Goal: Use online tool/utility: Utilize a website feature to perform a specific function

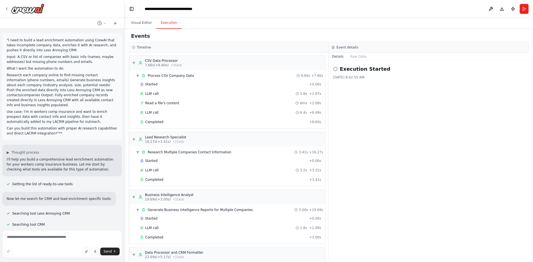
click at [40, 239] on textarea at bounding box center [62, 245] width 120 height 28
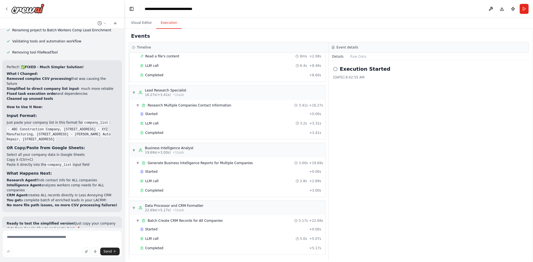
type textarea "**********"
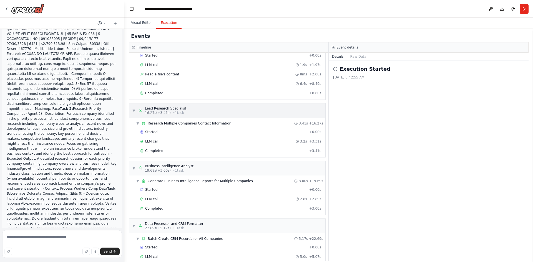
scroll to position [19, 0]
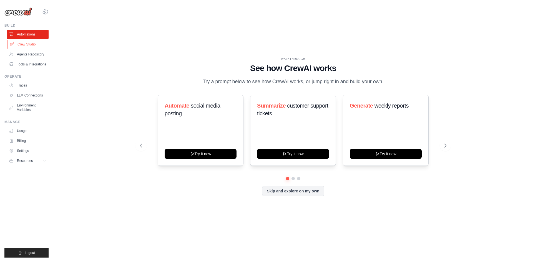
click at [36, 42] on link "Crew Studio" at bounding box center [28, 44] width 42 height 9
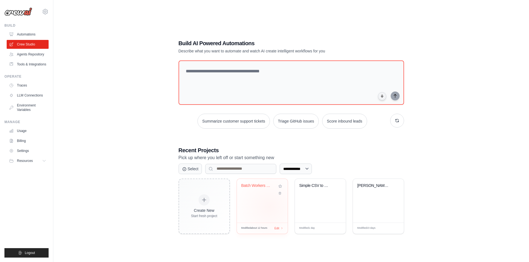
click at [269, 207] on div "Batch Workers Comp Lead Enrichment" at bounding box center [262, 201] width 51 height 44
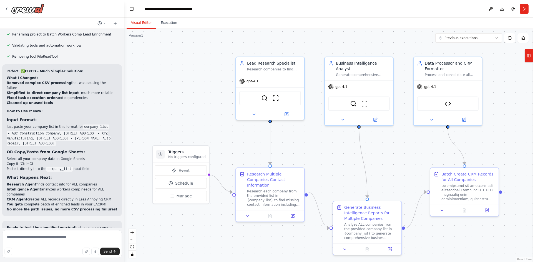
scroll to position [3360, 0]
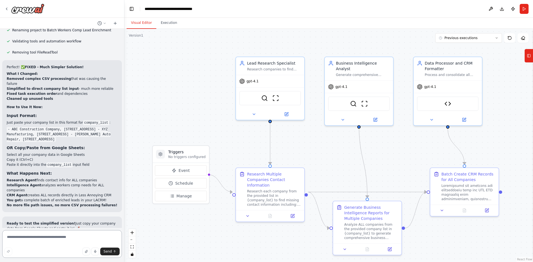
click at [47, 235] on textarea at bounding box center [62, 245] width 120 height 28
paste textarea "**********"
type textarea "**********"
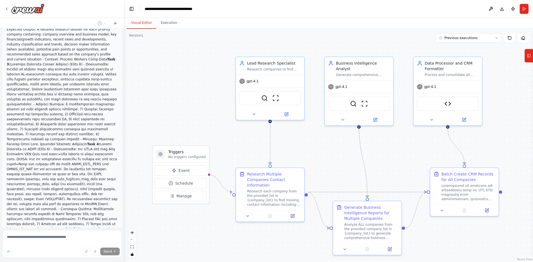
scroll to position [4126, 0]
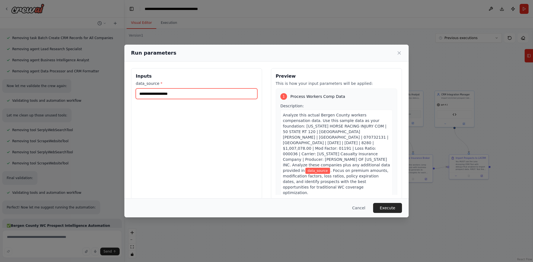
click at [196, 96] on input "data_source *" at bounding box center [197, 94] width 122 height 11
click at [191, 92] on input "data_source *" at bounding box center [197, 94] width 122 height 11
paste input "**********"
type input "**********"
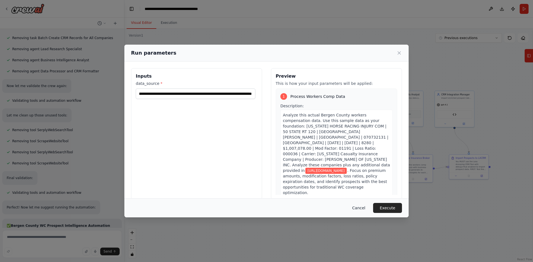
scroll to position [0, 0]
click at [361, 208] on button "Cancel" at bounding box center [359, 208] width 22 height 10
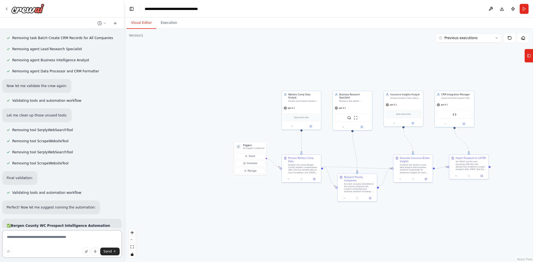
click at [67, 237] on textarea at bounding box center [62, 245] width 120 height 28
type textarea "**********"
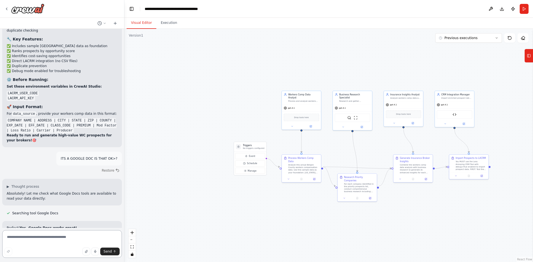
scroll to position [5091, 0]
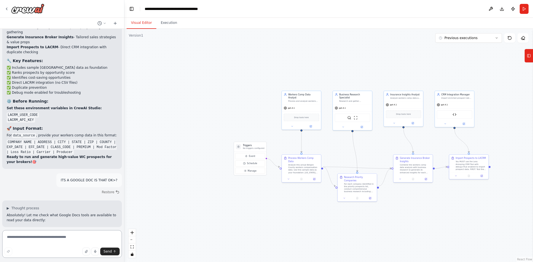
click at [22, 238] on textarea at bounding box center [62, 245] width 120 height 28
type textarea "**********"
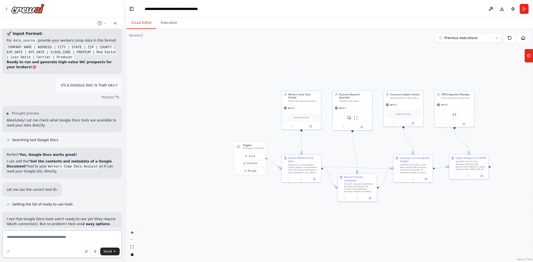
scroll to position [5191, 0]
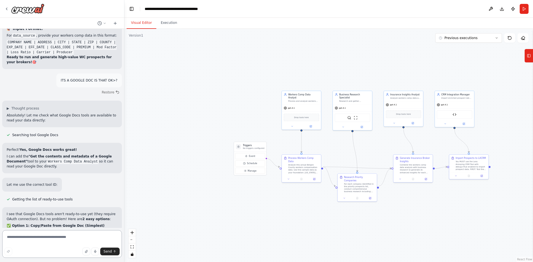
click at [31, 242] on textarea at bounding box center [62, 245] width 120 height 28
type textarea "**********"
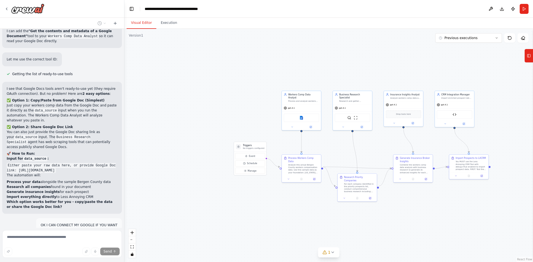
scroll to position [5330, 0]
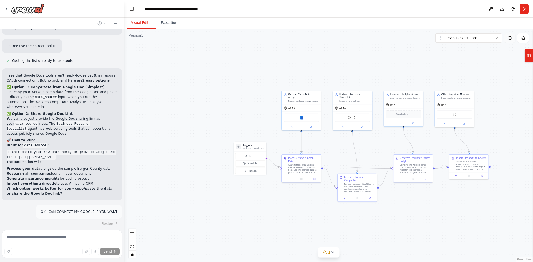
click at [511, 40] on button at bounding box center [509, 37] width 11 height 9
click at [509, 37] on icon at bounding box center [510, 38] width 4 height 4
click at [508, 37] on icon at bounding box center [510, 38] width 4 height 4
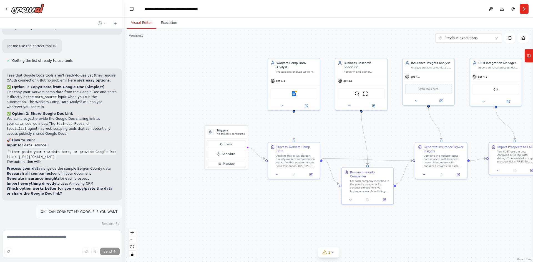
drag, startPoint x: 320, startPoint y: 198, endPoint x: 266, endPoint y: 205, distance: 54.7
click at [266, 205] on div ".deletable-edge-delete-btn { width: 20px; height: 20px; border: 0px solid #ffff…" at bounding box center [328, 146] width 409 height 234
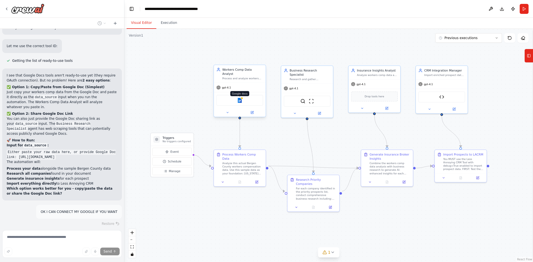
click at [241, 98] on img at bounding box center [239, 100] width 5 height 5
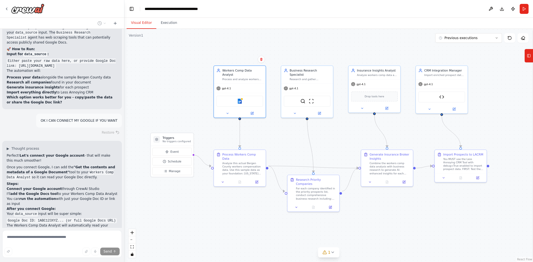
scroll to position [5469, 0]
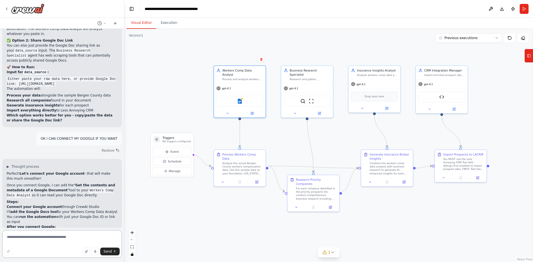
click at [46, 239] on textarea at bounding box center [62, 245] width 120 height 28
type textarea "**********"
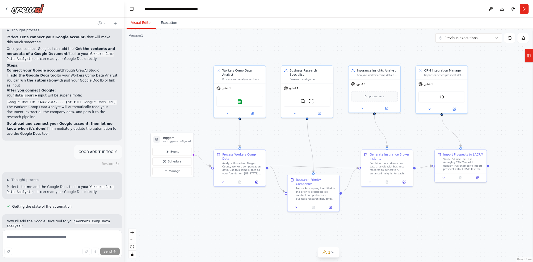
scroll to position [5553, 0]
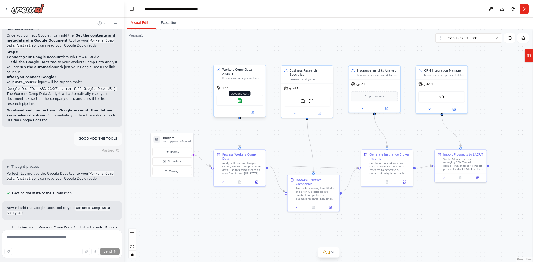
click at [239, 98] on img at bounding box center [239, 100] width 5 height 5
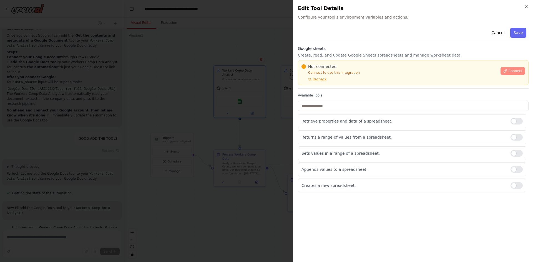
click at [521, 71] on span "Connect" at bounding box center [516, 71] width 14 height 4
click at [317, 79] on span "Recheck" at bounding box center [320, 79] width 14 height 4
click at [513, 73] on span "Connect" at bounding box center [516, 71] width 14 height 4
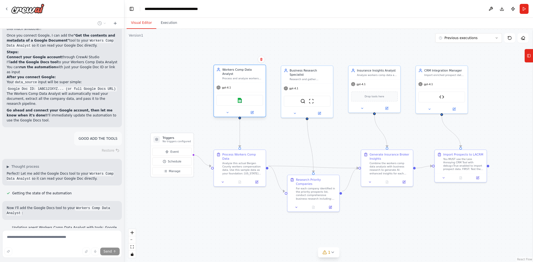
click at [243, 96] on div "Google sheets" at bounding box center [240, 100] width 47 height 11
click at [241, 98] on img at bounding box center [239, 100] width 5 height 5
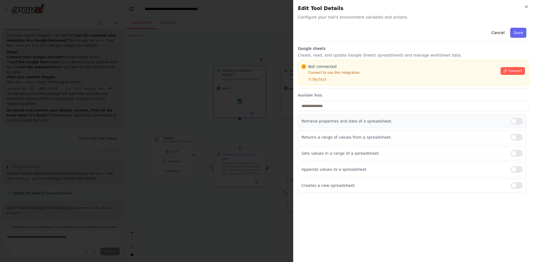
click at [516, 122] on div at bounding box center [517, 121] width 12 height 7
click at [515, 149] on div "Sets values in a range of a spreadsheet." at bounding box center [412, 154] width 229 height 14
drag, startPoint x: 514, startPoint y: 156, endPoint x: 513, endPoint y: 162, distance: 5.9
click at [514, 157] on div at bounding box center [517, 153] width 12 height 7
click at [515, 171] on div at bounding box center [517, 169] width 12 height 7
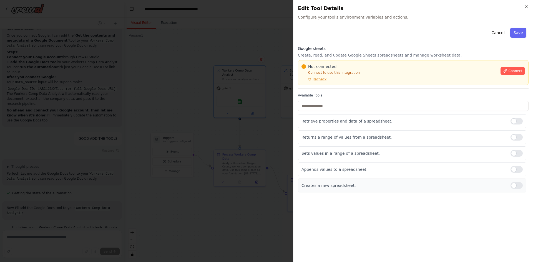
click at [516, 186] on div at bounding box center [517, 185] width 12 height 7
click at [514, 67] on button "Connect" at bounding box center [513, 71] width 24 height 8
click at [516, 121] on div at bounding box center [517, 121] width 12 height 7
click at [518, 141] on div "Returns a range of values from a spreadsheet." at bounding box center [412, 138] width 229 height 14
click at [510, 121] on div "Retrieve properties and data of a spreadsheet." at bounding box center [412, 121] width 229 height 14
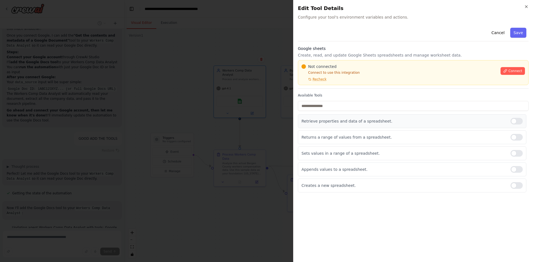
click at [514, 122] on div at bounding box center [517, 121] width 12 height 7
click at [516, 138] on div at bounding box center [517, 137] width 12 height 7
click at [516, 136] on div at bounding box center [517, 137] width 12 height 7
click at [516, 153] on div at bounding box center [517, 153] width 12 height 7
click at [518, 169] on div at bounding box center [517, 169] width 12 height 7
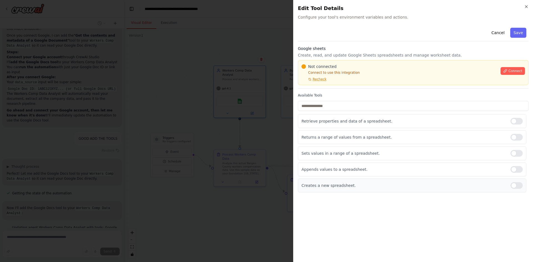
click at [518, 186] on div at bounding box center [517, 185] width 12 height 7
click at [516, 69] on span "Connect" at bounding box center [516, 71] width 14 height 4
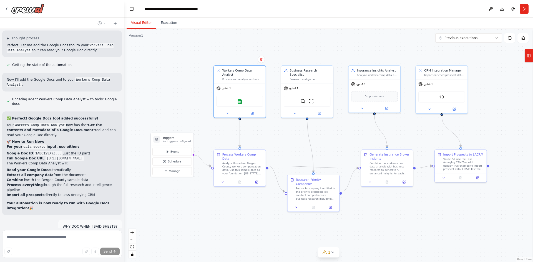
scroll to position [5691, 0]
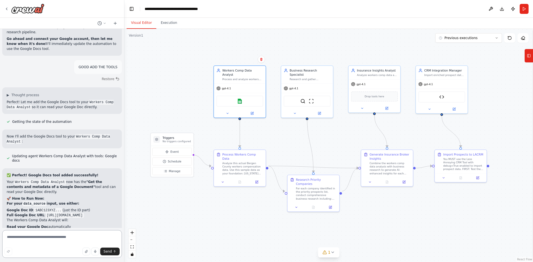
click at [76, 238] on textarea at bounding box center [62, 245] width 120 height 28
type textarea "**********"
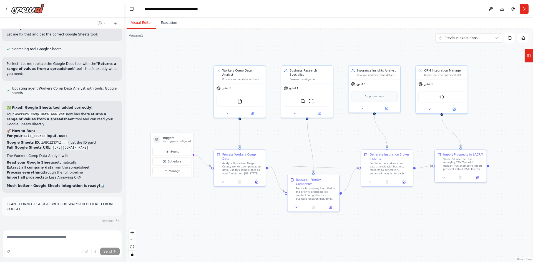
scroll to position [5926, 0]
